Goal: Task Accomplishment & Management: Manage account settings

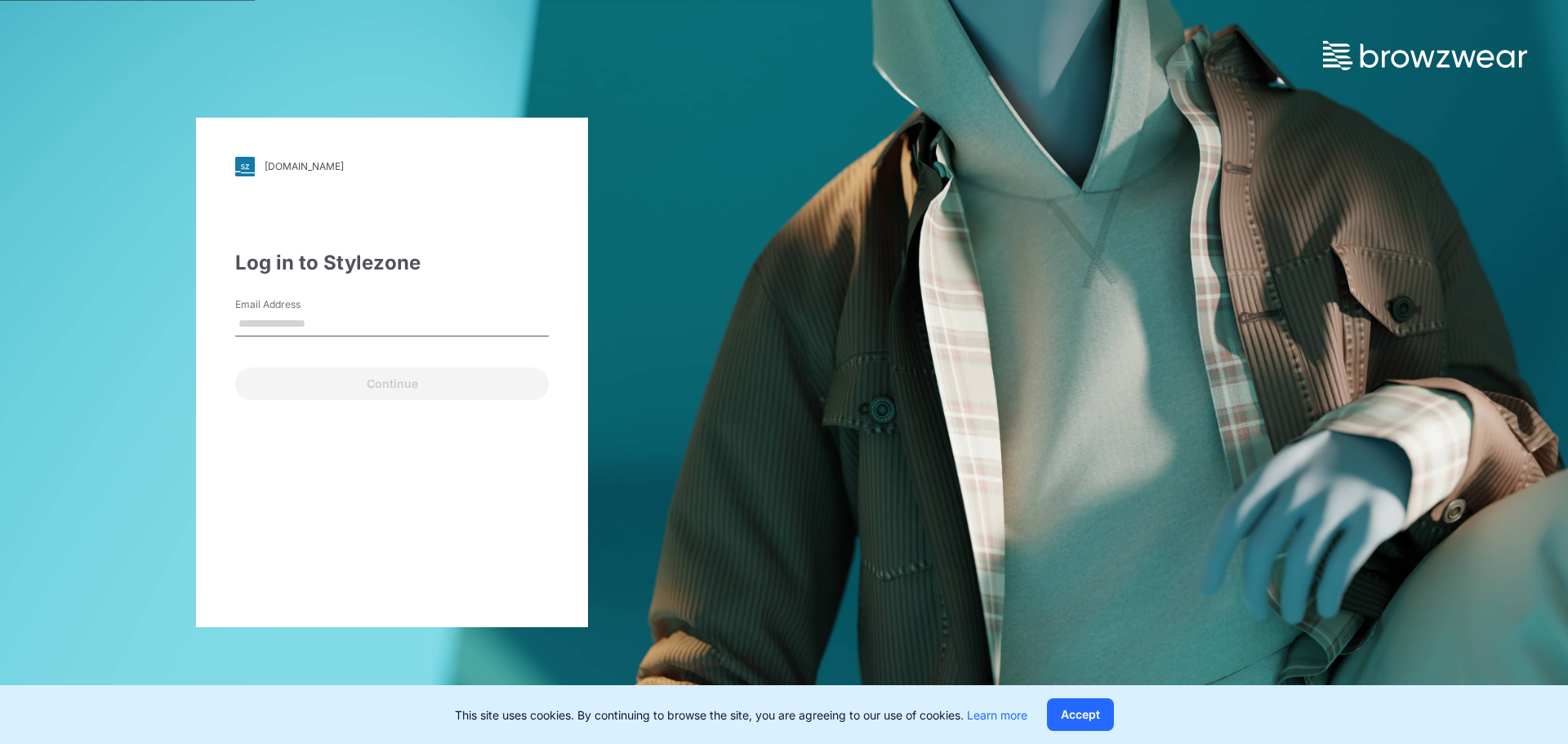
type input "**********"
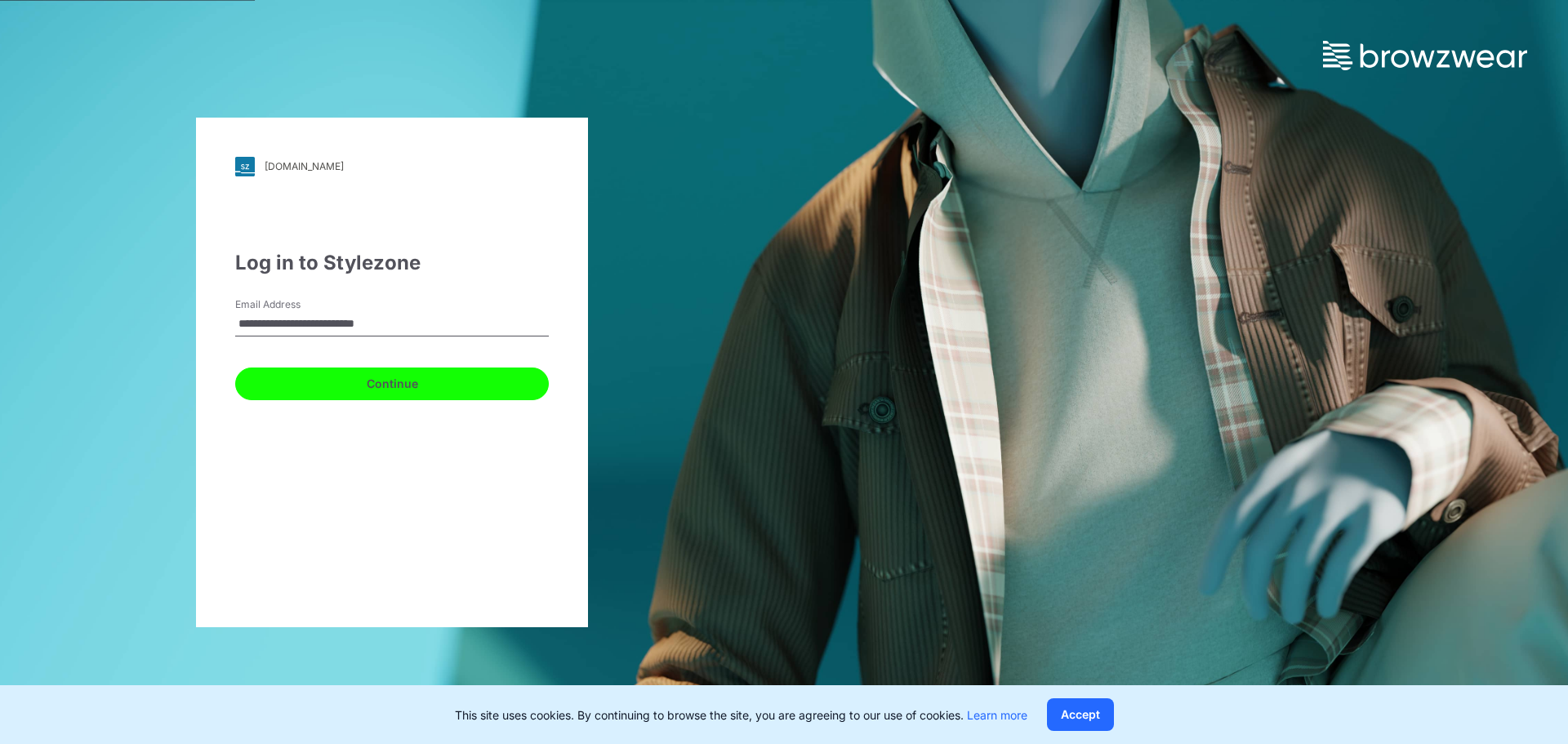
click at [319, 380] on button "Continue" at bounding box center [392, 384] width 313 height 32
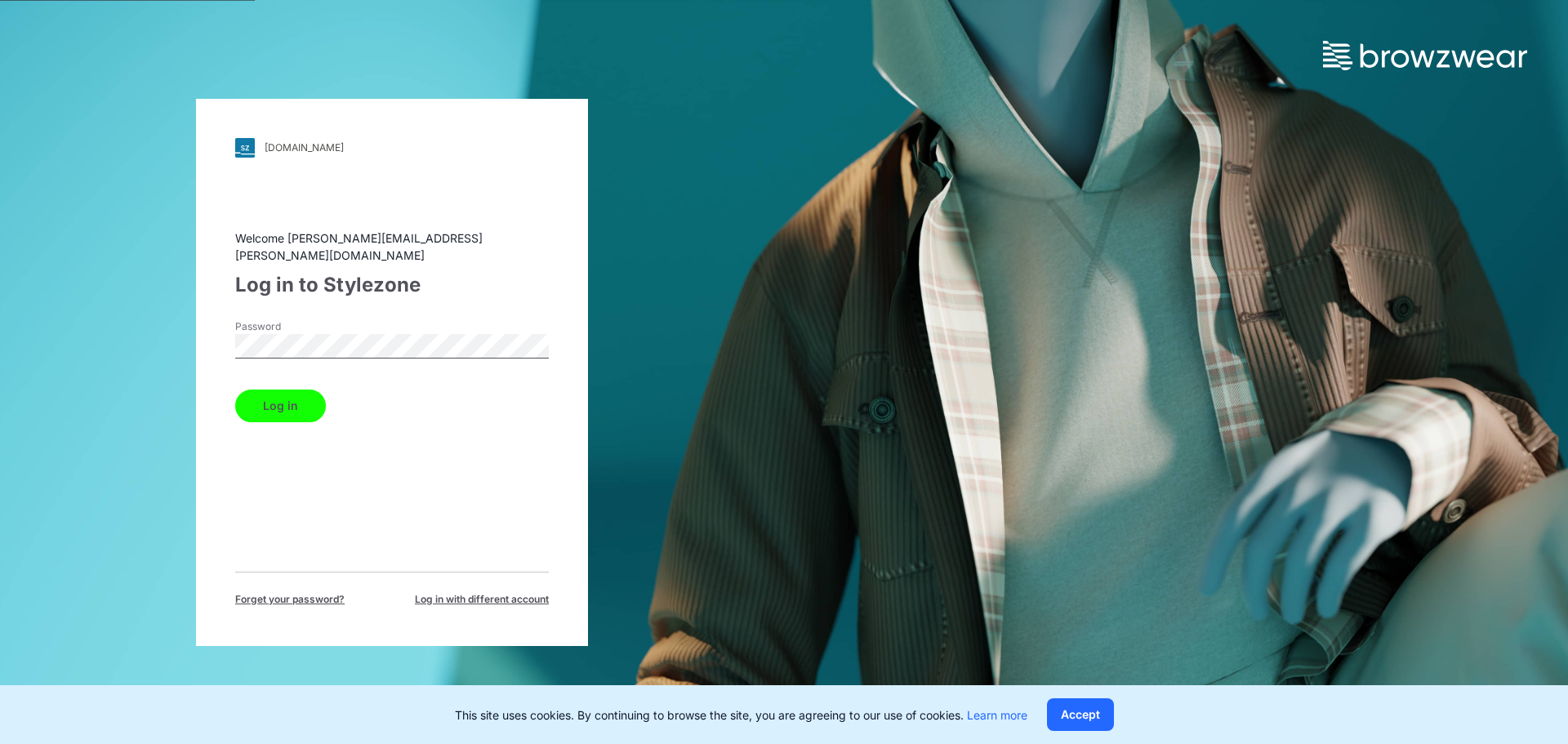
click at [291, 390] on button "Log in" at bounding box center [280, 406] width 91 height 32
